Goal: Navigation & Orientation: Find specific page/section

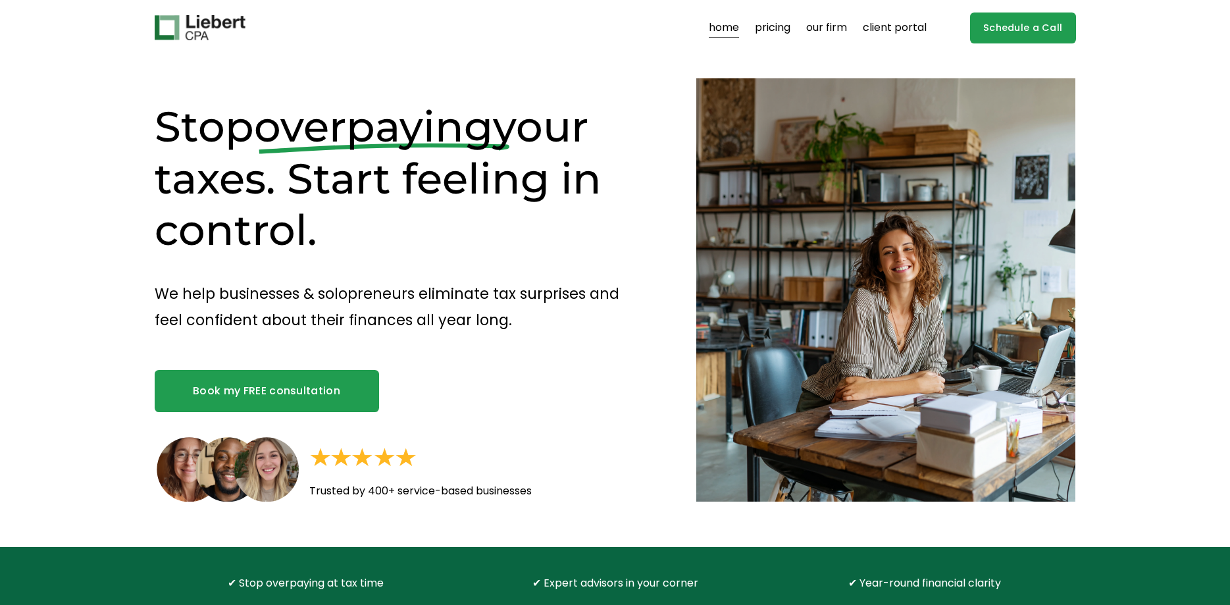
click at [826, 22] on link "our firm" at bounding box center [826, 27] width 41 height 21
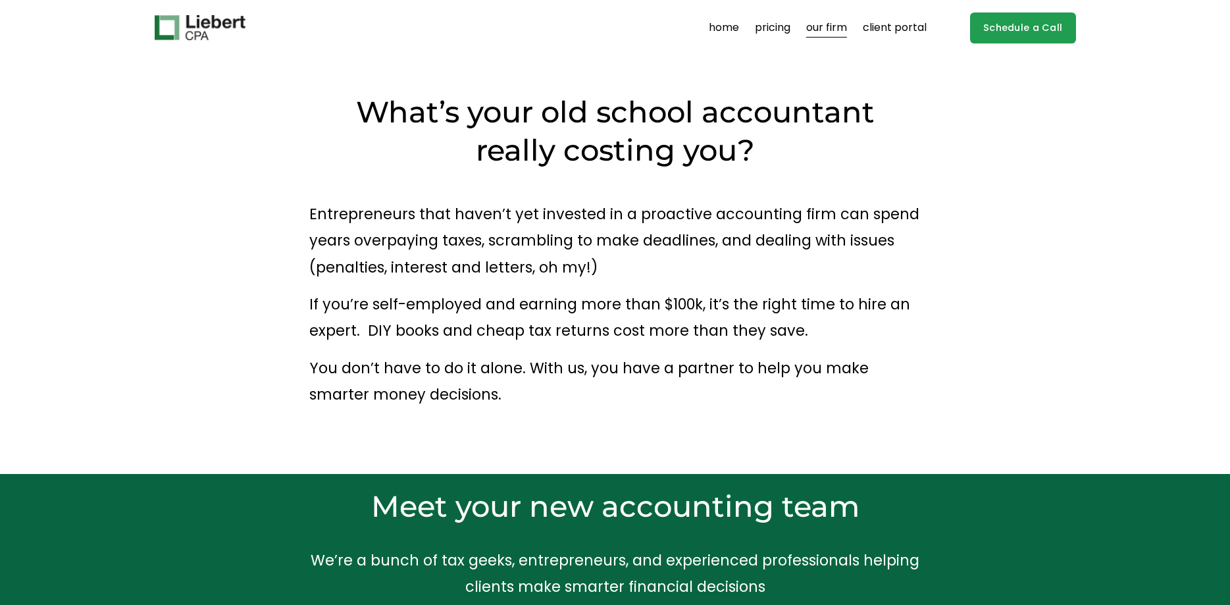
click at [790, 32] on link "pricing" at bounding box center [773, 27] width 36 height 21
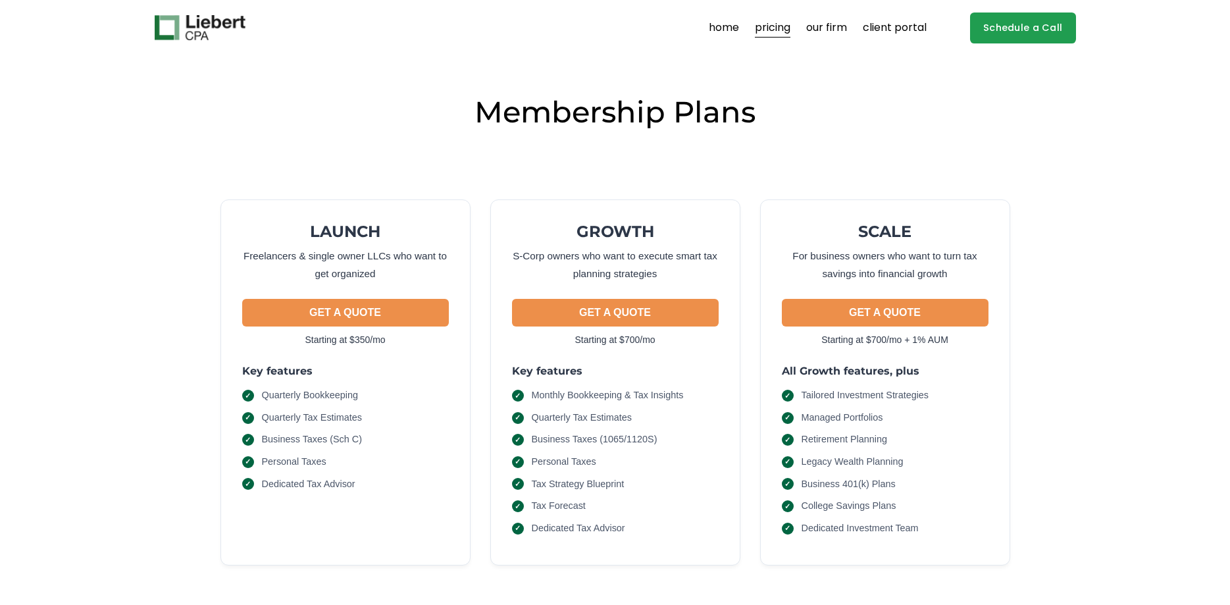
click at [724, 16] on div "home pricing our firm client portal" at bounding box center [541, 27] width 773 height 25
click at [723, 27] on link "home" at bounding box center [724, 27] width 30 height 21
